Goal: Transaction & Acquisition: Book appointment/travel/reservation

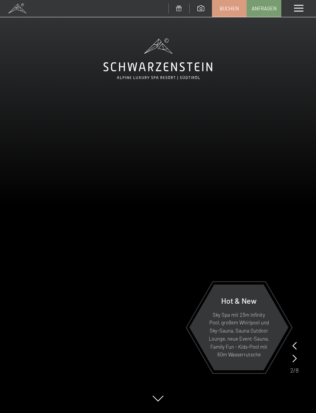
click at [298, 9] on span at bounding box center [298, 8] width 9 height 7
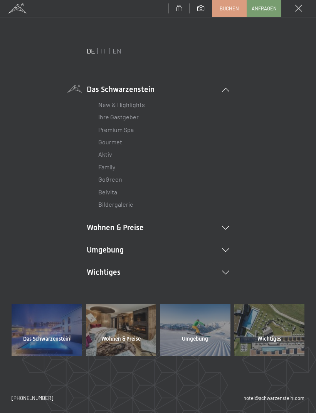
click at [109, 155] on link "Aktiv" at bounding box center [105, 153] width 14 height 7
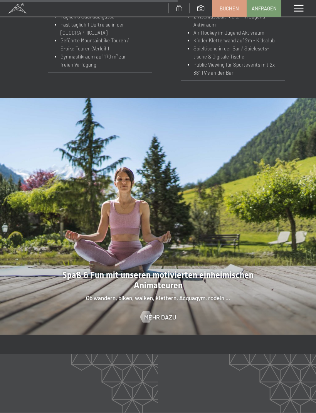
scroll to position [871, 0]
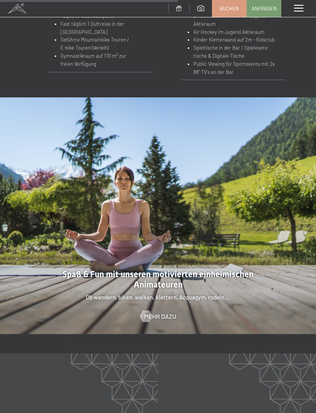
click at [164, 312] on span "Mehr dazu" at bounding box center [160, 316] width 32 height 8
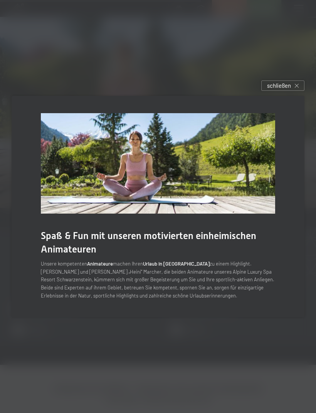
scroll to position [998, 0]
click at [299, 91] on div "schließen" at bounding box center [282, 85] width 43 height 10
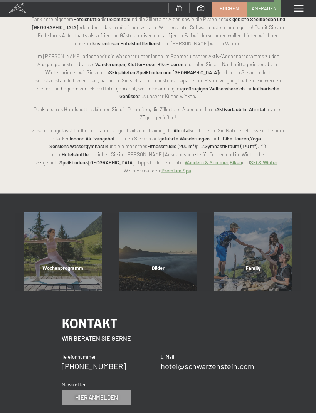
scroll to position [1408, 0]
click at [69, 264] on div "Wochenprogramm" at bounding box center [62, 277] width 95 height 26
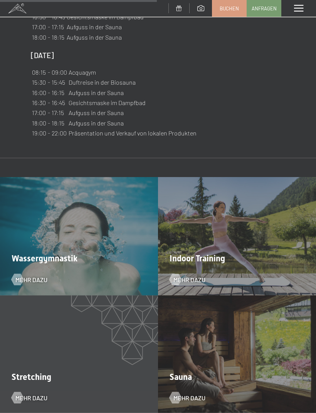
scroll to position [1092, 0]
click at [29, 275] on span "Mehr dazu" at bounding box center [31, 279] width 32 height 8
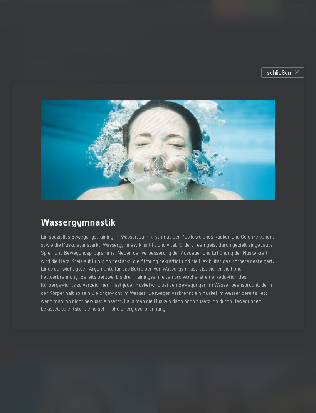
scroll to position [909, 0]
click at [295, 78] on div "schließen" at bounding box center [282, 72] width 43 height 10
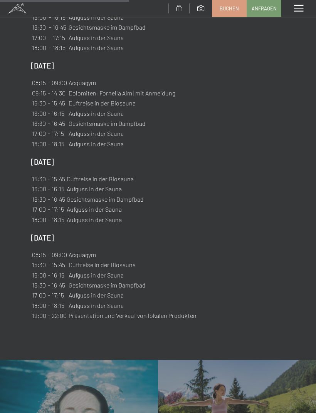
click at [303, 8] on div "Menü" at bounding box center [298, 8] width 35 height 17
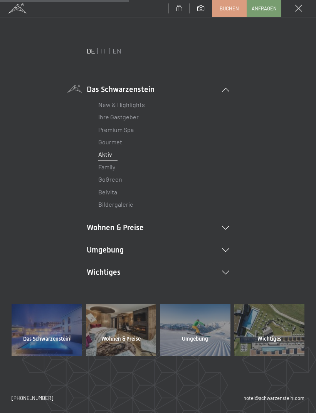
click at [113, 227] on li "Wohnen & Preise Inklusivleistungen Zimmer & Preise Liste Angebote Liste Familie…" at bounding box center [158, 227] width 142 height 11
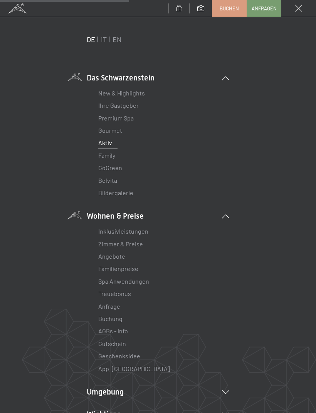
scroll to position [13, 0]
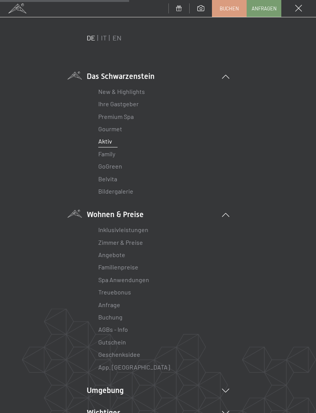
click at [132, 241] on link "Zimmer & Preise" at bounding box center [120, 242] width 45 height 7
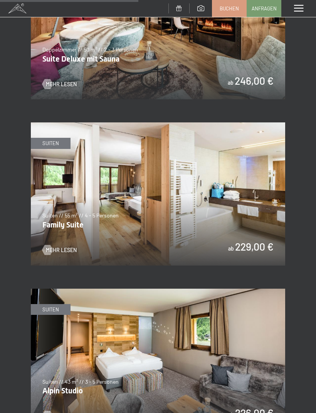
scroll to position [1286, 0]
click at [255, 202] on img at bounding box center [158, 194] width 254 height 143
